Goal: Information Seeking & Learning: Learn about a topic

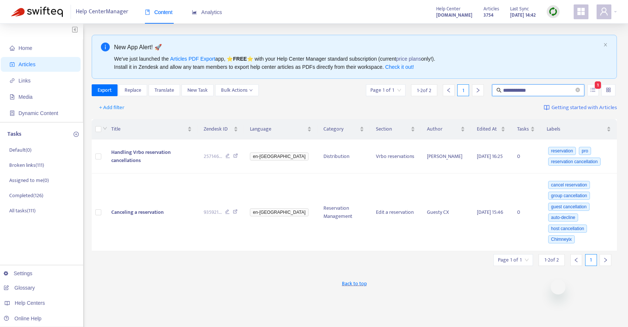
click at [529, 91] on input "**********" at bounding box center [538, 90] width 71 height 8
type input "**********"
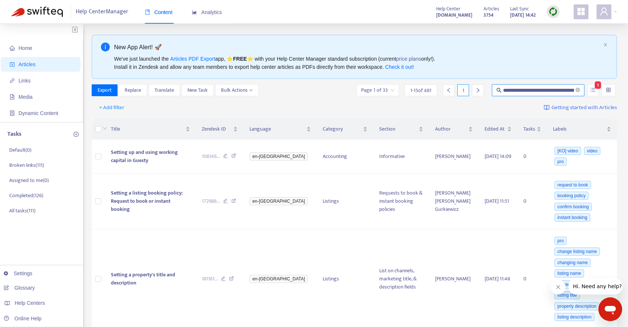
scroll to position [0, 71]
click at [236, 202] on icon at bounding box center [233, 202] width 5 height 7
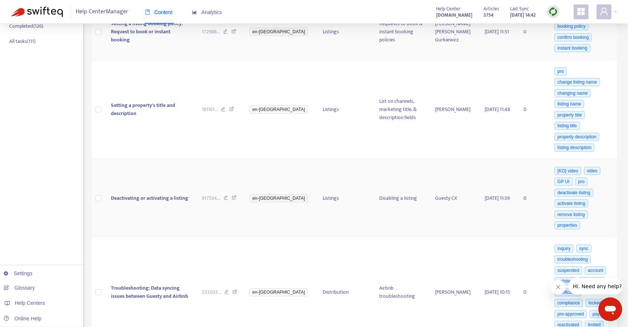
scroll to position [181, 0]
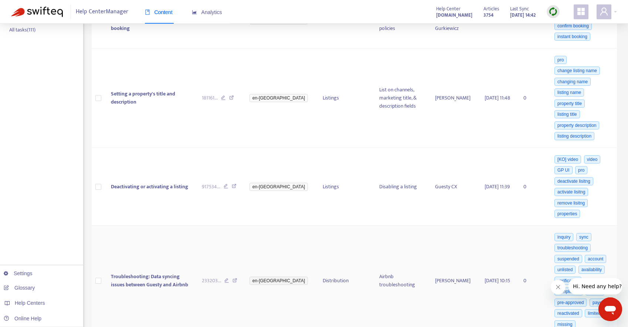
click at [237, 278] on icon at bounding box center [235, 281] width 5 height 7
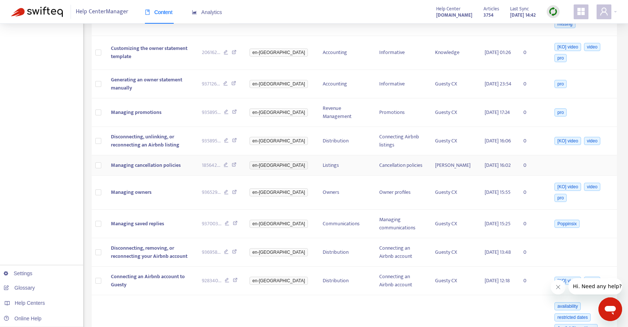
scroll to position [494, 0]
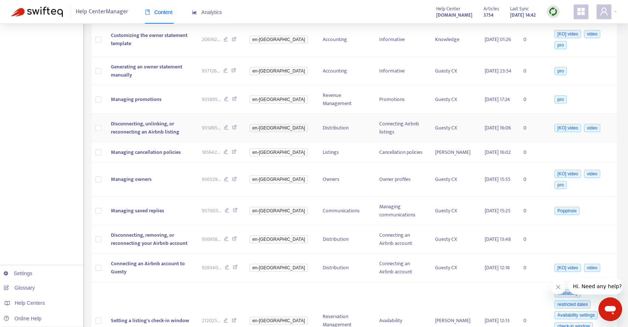
click at [237, 125] on icon at bounding box center [234, 128] width 5 height 7
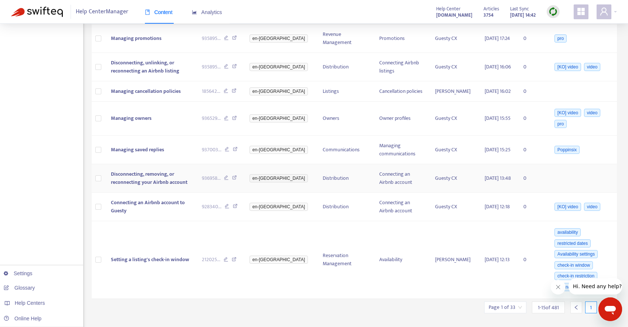
scroll to position [565, 0]
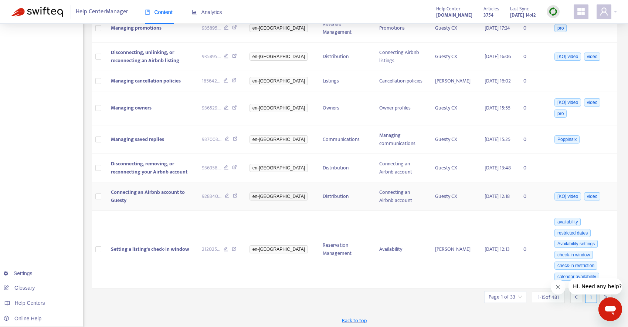
click at [238, 194] on icon at bounding box center [235, 196] width 5 height 7
click at [601, 297] on div at bounding box center [606, 297] width 12 height 12
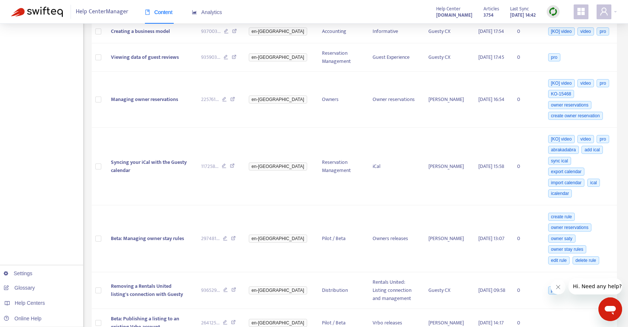
scroll to position [0, 0]
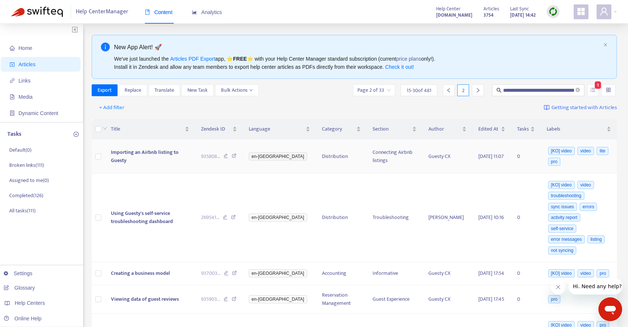
click at [179, 155] on span "Importing an Airbnb listing to Guesty" at bounding box center [145, 156] width 68 height 17
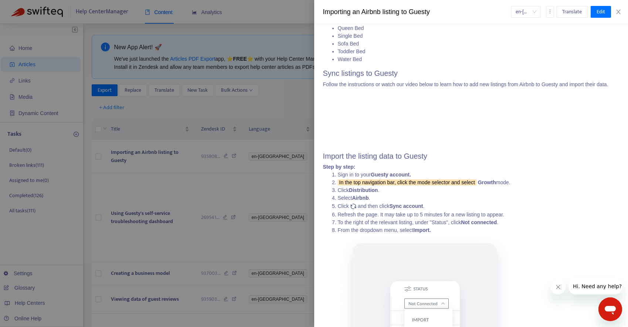
scroll to position [898, 0]
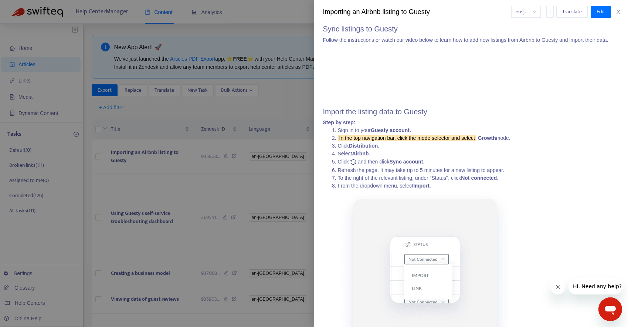
click at [197, 190] on div at bounding box center [314, 163] width 628 height 327
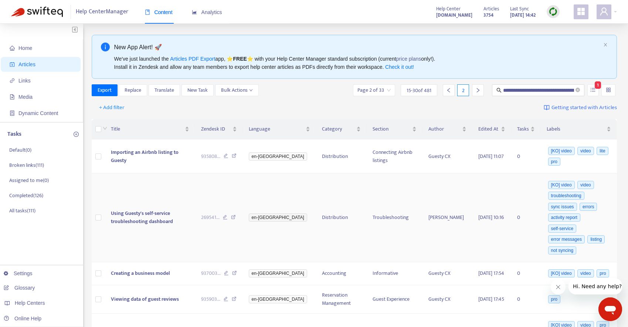
click at [236, 216] on icon at bounding box center [233, 218] width 5 height 7
click at [165, 214] on span "Using Guesty's self-service troubleshooting dashboard" at bounding box center [142, 217] width 62 height 17
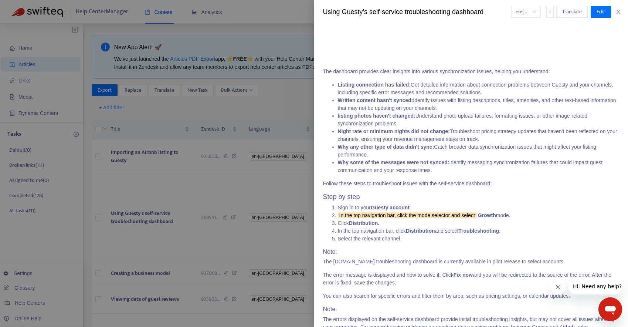
scroll to position [216, 0]
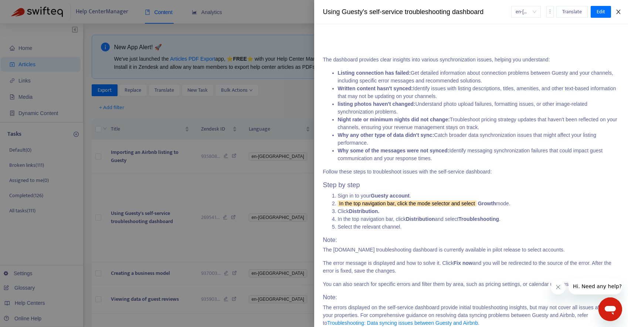
click at [617, 11] on icon "close" at bounding box center [619, 12] width 6 height 6
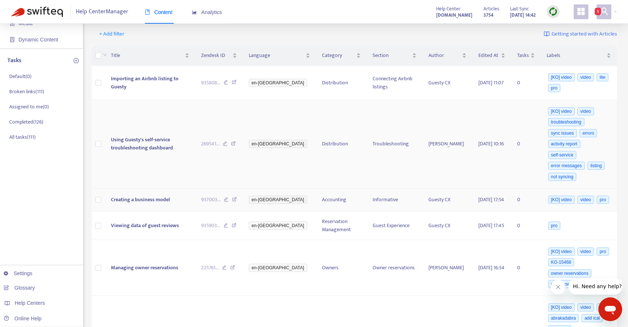
scroll to position [120, 0]
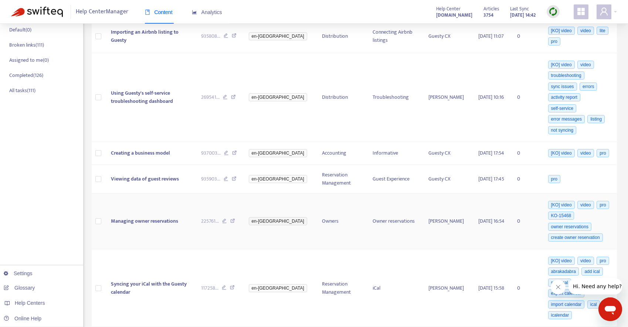
click at [159, 225] on span "Managing owner reservations" at bounding box center [144, 221] width 67 height 9
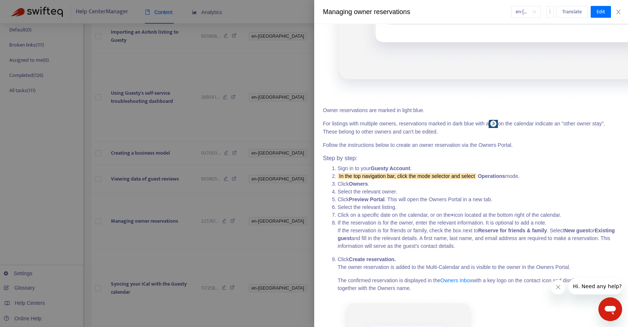
scroll to position [1262, 0]
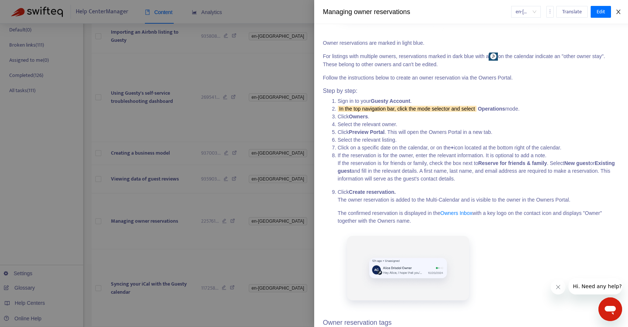
click at [618, 11] on icon "close" at bounding box center [618, 12] width 4 height 4
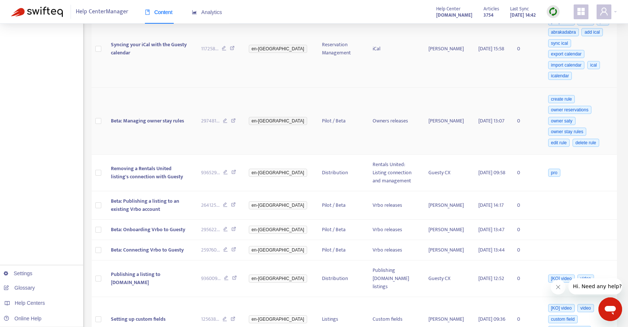
scroll to position [365, 0]
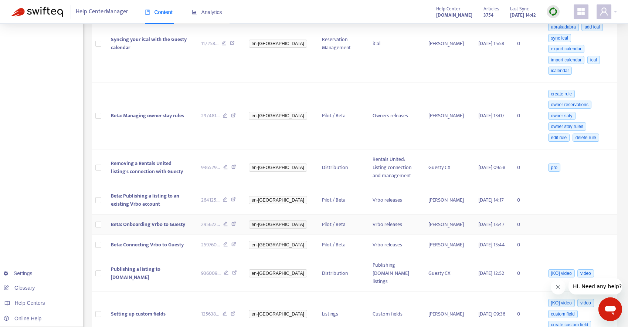
click at [236, 222] on icon at bounding box center [233, 224] width 5 height 7
click at [139, 249] on span "Beta: Connecting Vrbo to Guesty" at bounding box center [147, 244] width 73 height 9
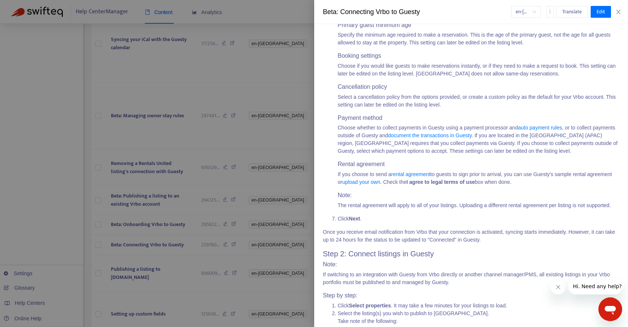
scroll to position [1636, 0]
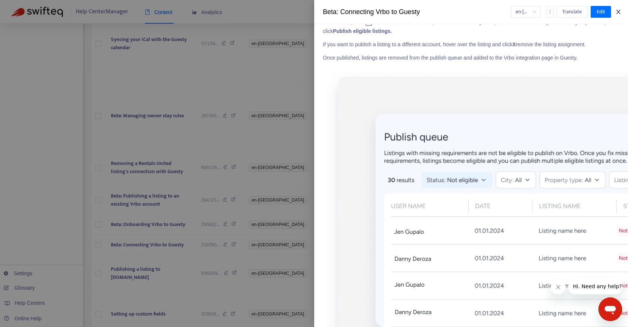
click at [617, 10] on icon "close" at bounding box center [619, 12] width 6 height 6
